Goal: Check status: Check status

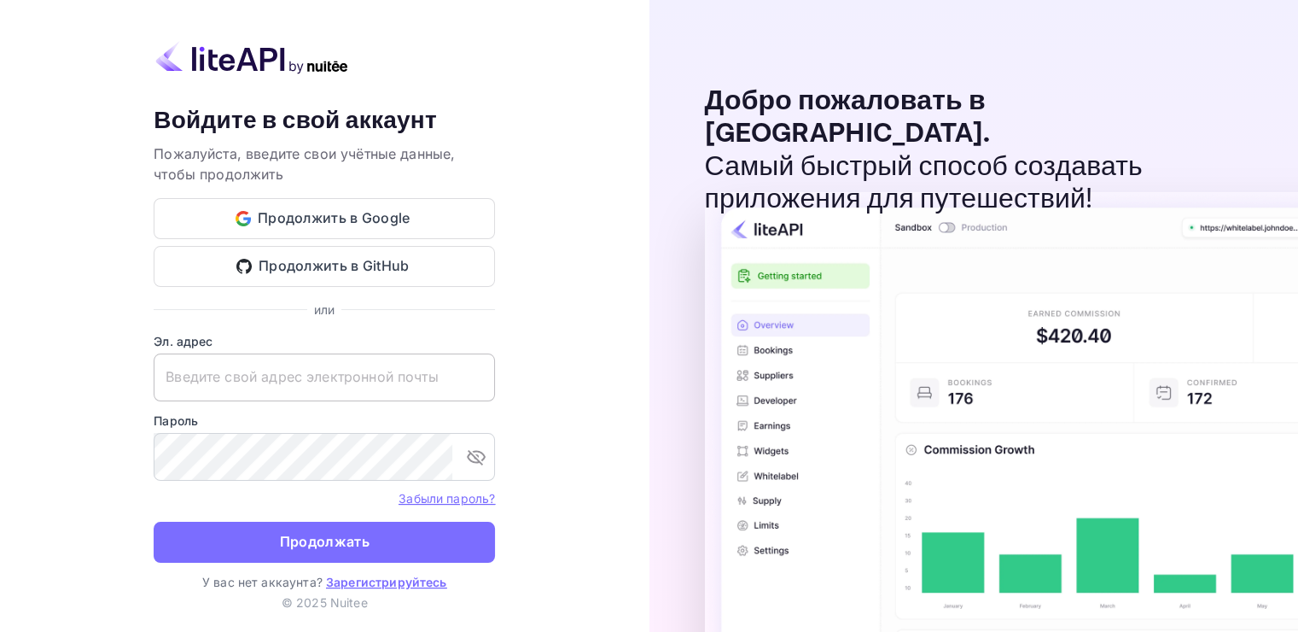
click at [166, 369] on input "text" at bounding box center [324, 377] width 341 height 48
paste input "[EMAIL_ADDRESS][DOMAIN_NAME]"
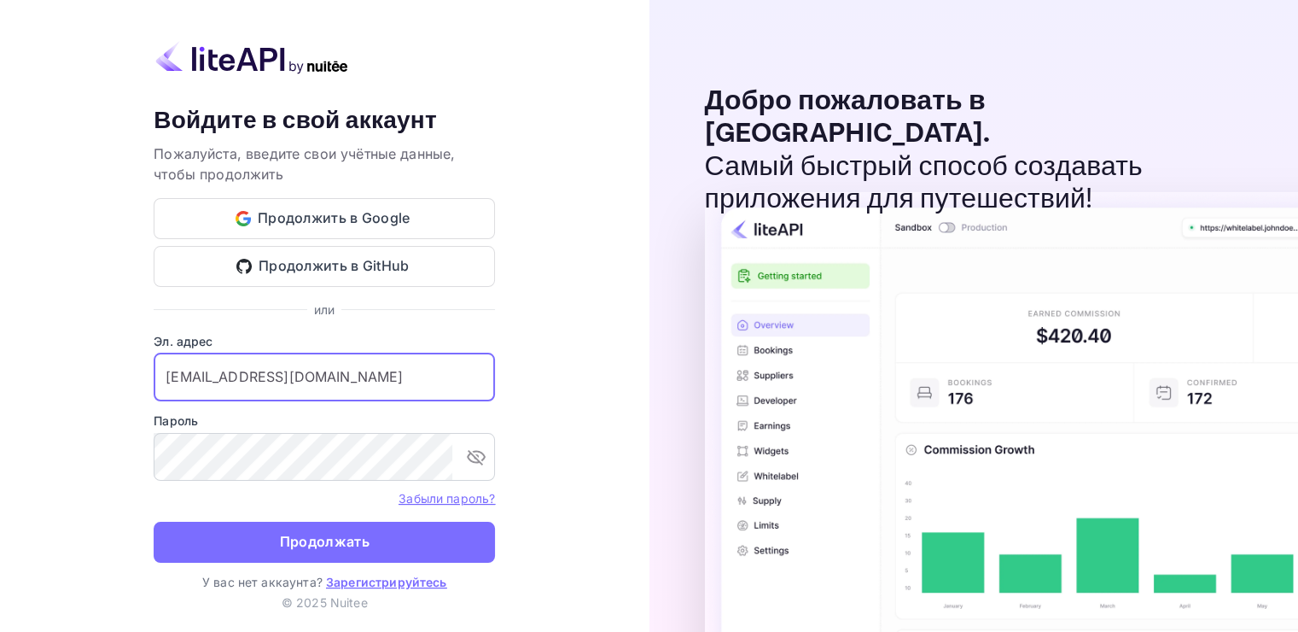
type input "[EMAIL_ADDRESS][DOMAIN_NAME]"
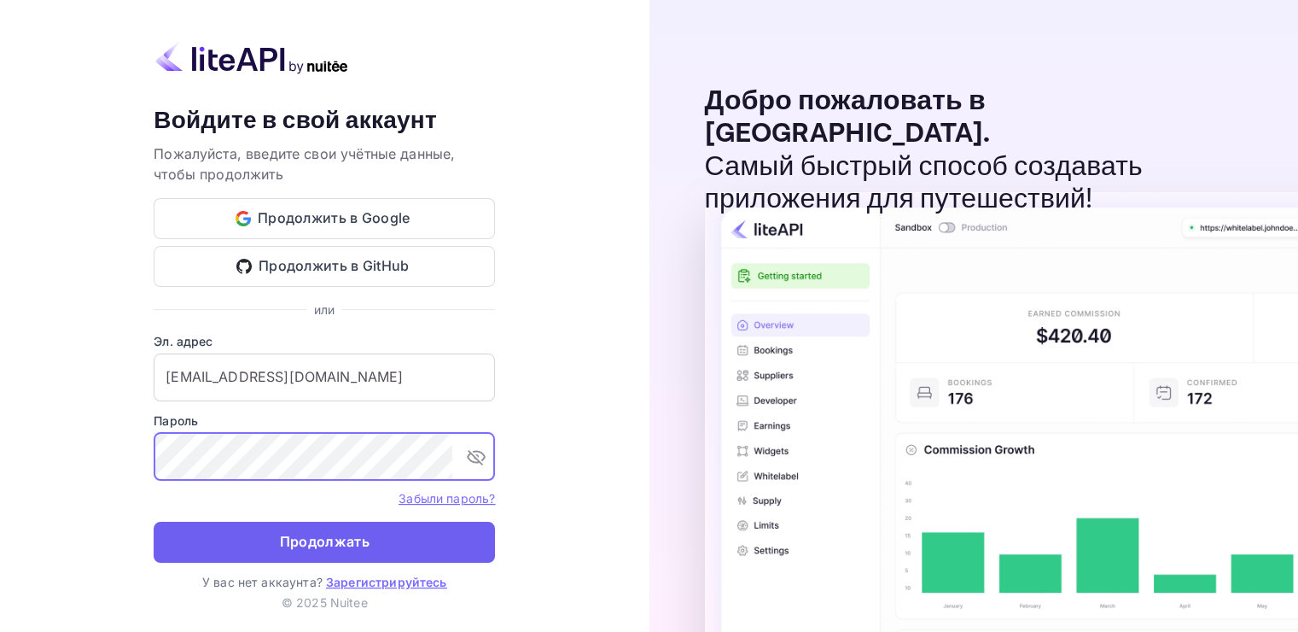
click at [364, 546] on ya-tr-span "Продолжать" at bounding box center [325, 541] width 90 height 23
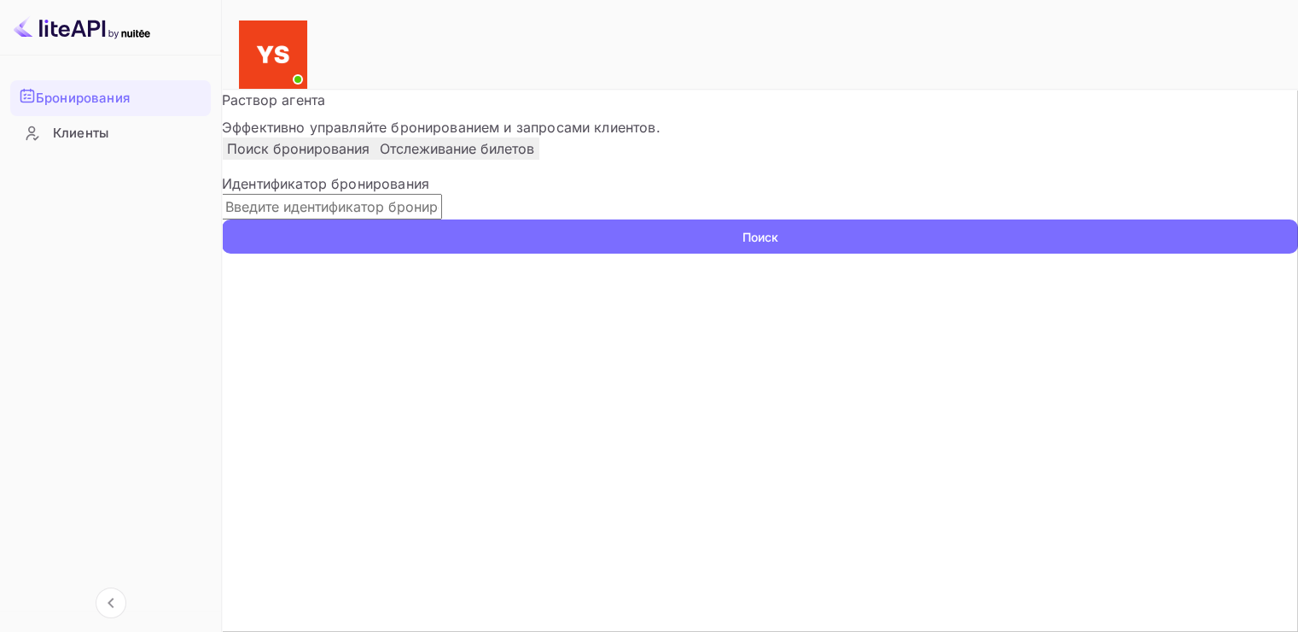
click at [314, 219] on input "text" at bounding box center [332, 207] width 220 height 26
paste input "9864243"
type input "9864243"
click at [1196, 253] on button "Поиск" at bounding box center [760, 236] width 1076 height 34
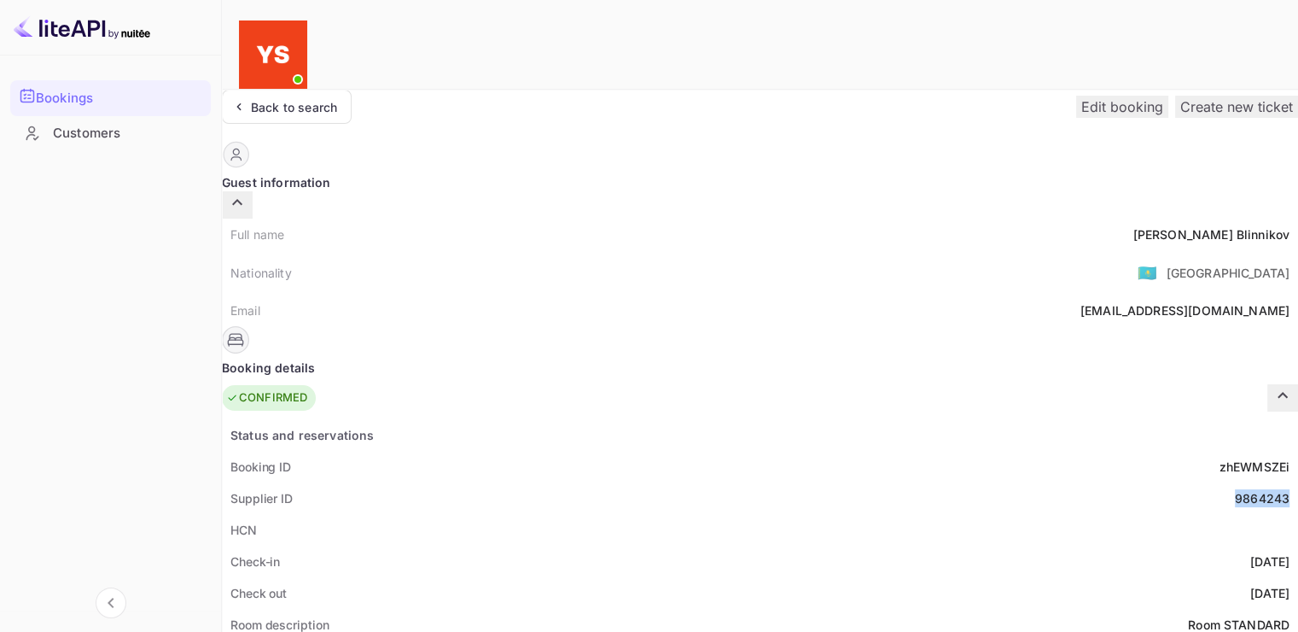
drag, startPoint x: 681, startPoint y: 457, endPoint x: 748, endPoint y: 457, distance: 66.6
drag, startPoint x: 639, startPoint y: 198, endPoint x: 737, endPoint y: 201, distance: 98.2
click at [737, 218] on div "Full name [PERSON_NAME]" at bounding box center [760, 234] width 1076 height 32
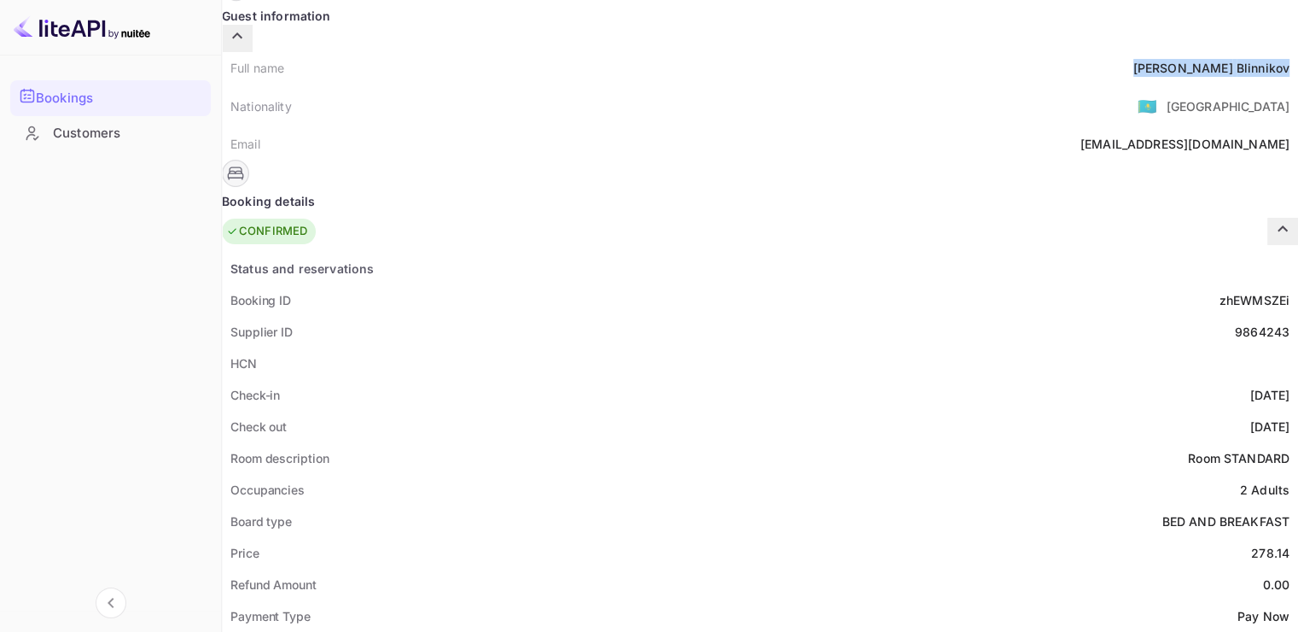
scroll to position [171, 0]
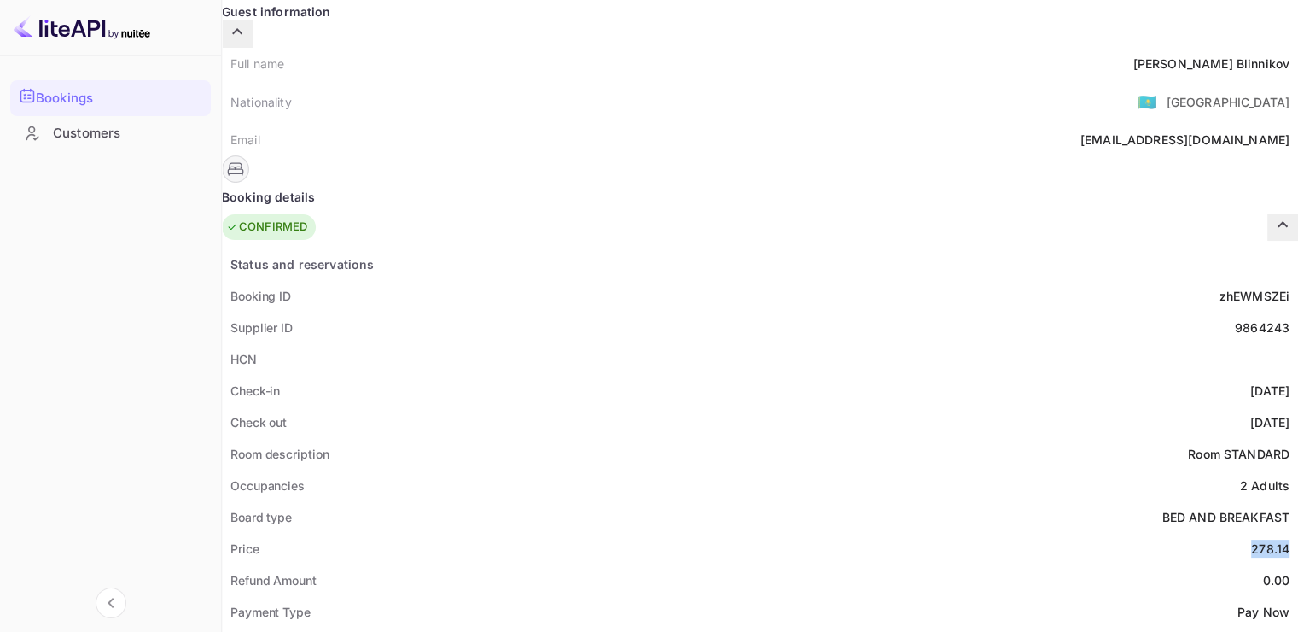
drag, startPoint x: 704, startPoint y: 506, endPoint x: 737, endPoint y: 509, distance: 33.4
click at [737, 533] on div "Price 278.14" at bounding box center [760, 549] width 1076 height 32
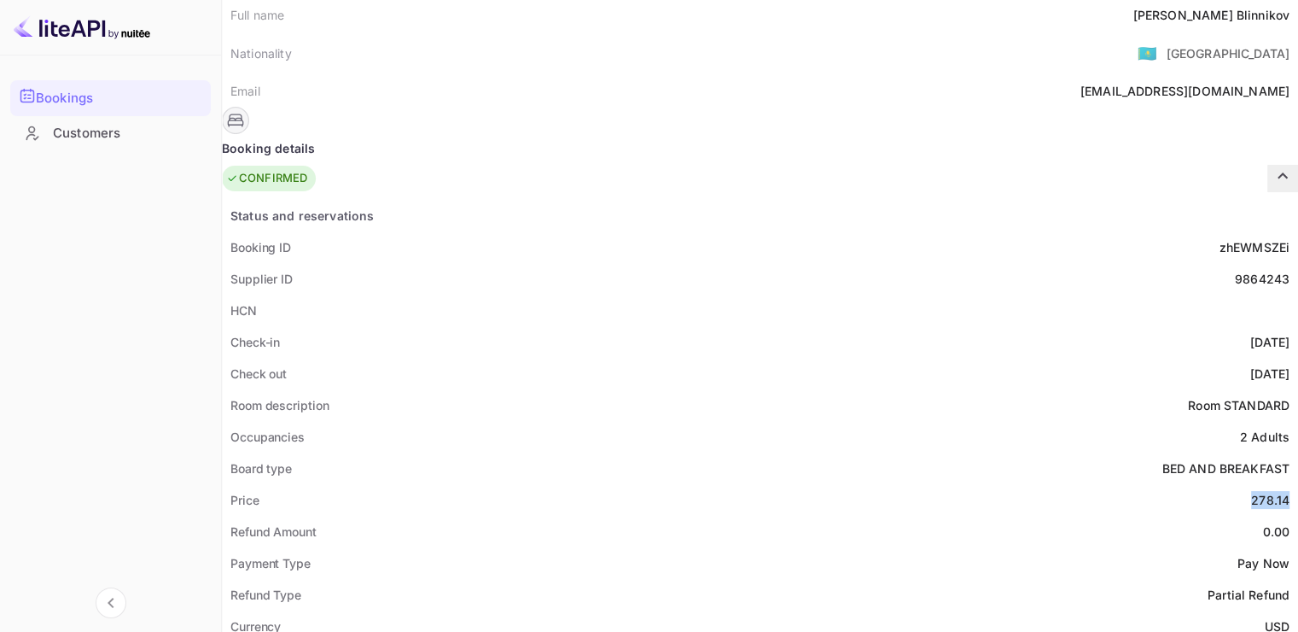
scroll to position [256, 0]
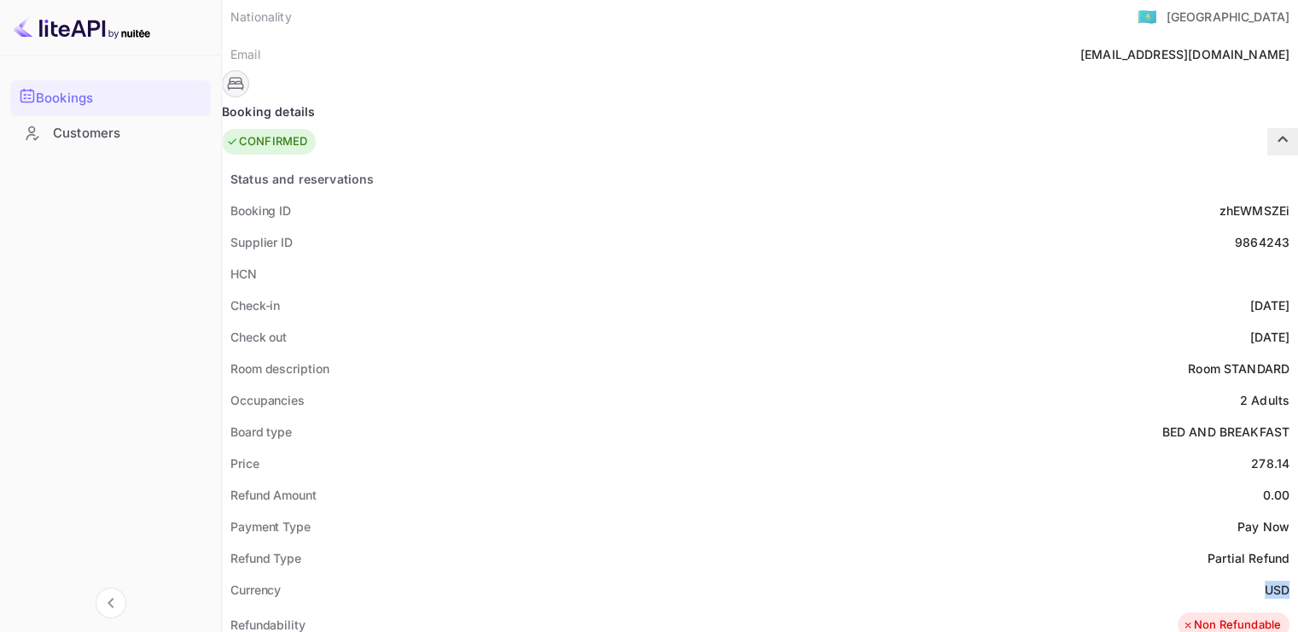
drag, startPoint x: 717, startPoint y: 546, endPoint x: 742, endPoint y: 544, distance: 24.9
click at [742, 573] on div "Currency USD" at bounding box center [760, 589] width 1076 height 32
copy ya-tr-span "USD"
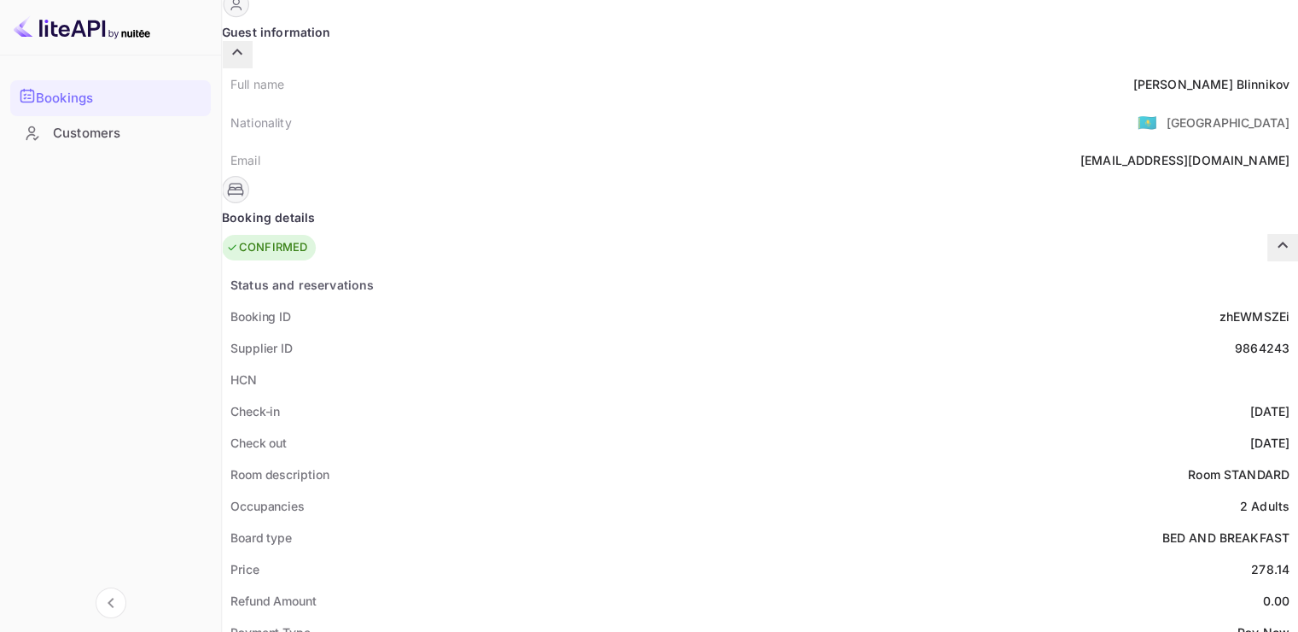
scroll to position [171, 0]
